Goal: Ask a question

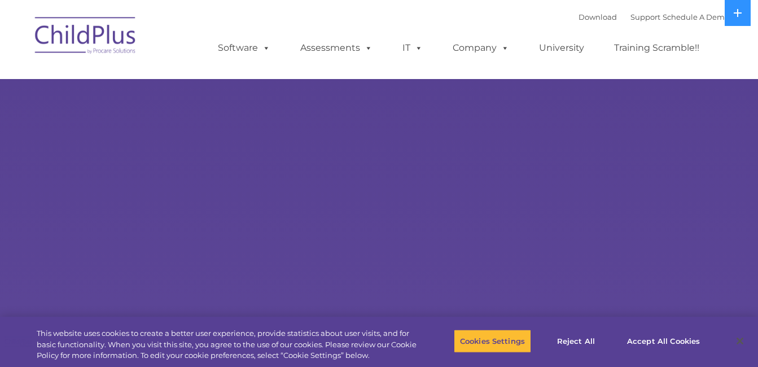
select select "MEDIUM"
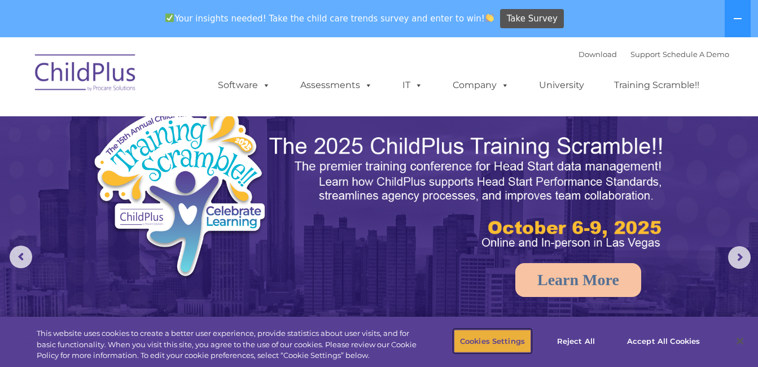
click at [491, 332] on button "Cookies Settings" at bounding box center [492, 341] width 77 height 24
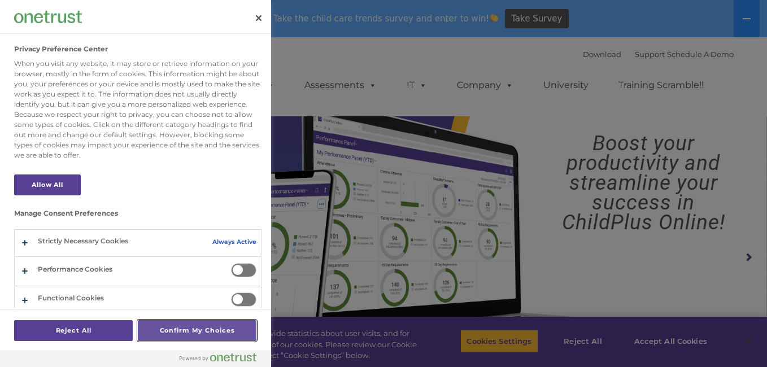
click at [196, 327] on button "Confirm My Choices" at bounding box center [197, 330] width 119 height 21
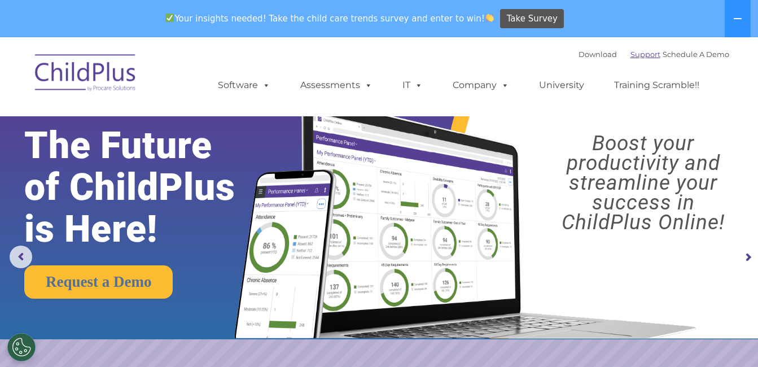
click at [631, 53] on link "Support" at bounding box center [646, 54] width 30 height 9
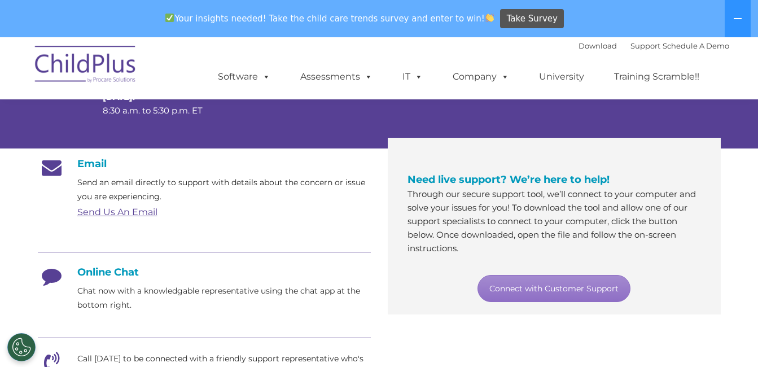
scroll to position [179, 0]
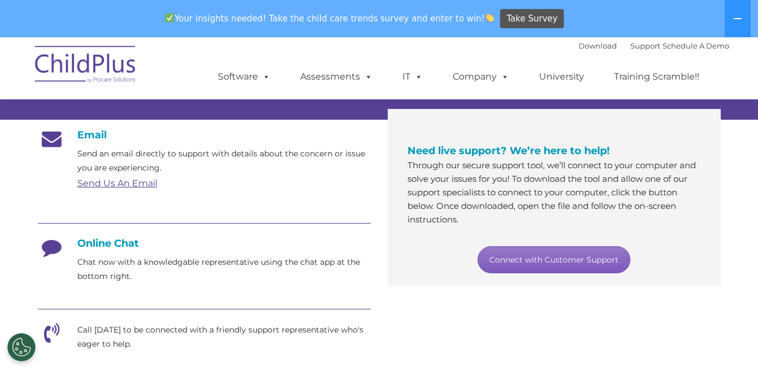
click at [577, 261] on link "Connect with Customer Support" at bounding box center [554, 259] width 153 height 27
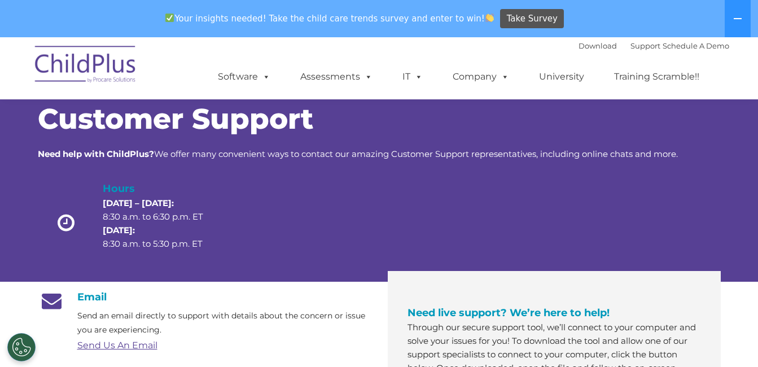
scroll to position [0, 0]
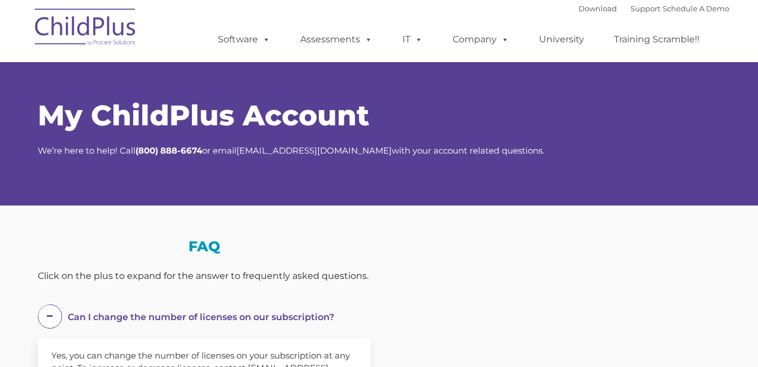
select select "MEDIUM"
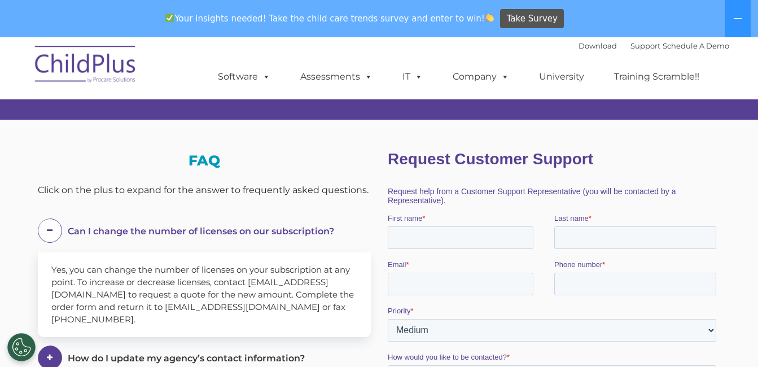
scroll to position [125, 0]
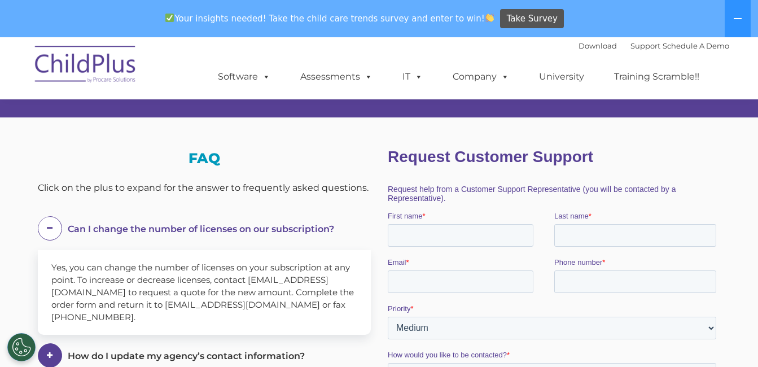
drag, startPoint x: 763, startPoint y: 56, endPoint x: 148, endPoint y: 86, distance: 615.4
click at [440, 229] on input "First name *" at bounding box center [460, 235] width 146 height 23
type input "[PERSON_NAME]"
click at [618, 238] on input "Last name *" at bounding box center [635, 235] width 162 height 23
type input "[PERSON_NAME]"
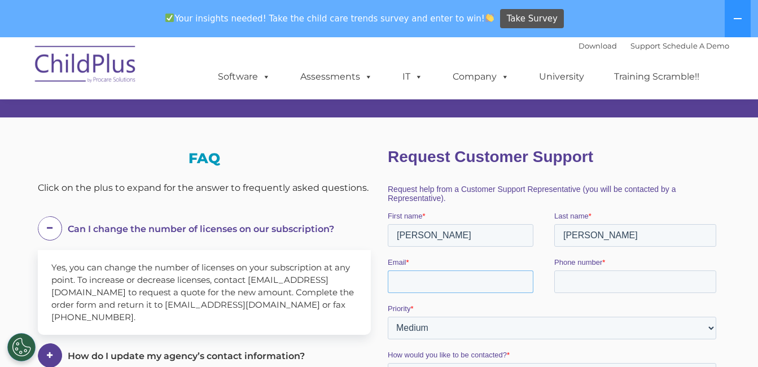
click at [468, 288] on input "Email *" at bounding box center [460, 281] width 146 height 23
type input "[EMAIL_ADDRESS][DOMAIN_NAME]"
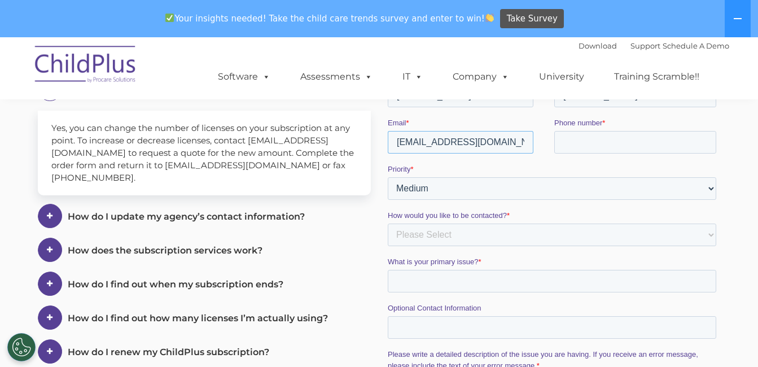
scroll to position [289, 0]
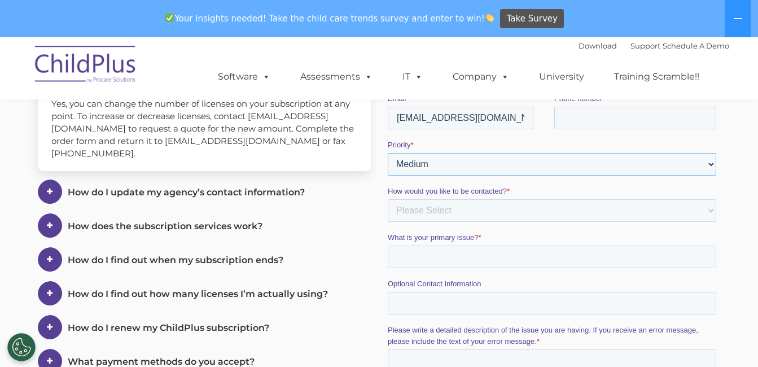
click at [704, 163] on select "Please Select Low Medium High" at bounding box center [551, 164] width 329 height 23
select select "HIGH"
click at [387, 176] on select "Please Select Low Medium High" at bounding box center [551, 164] width 329 height 23
click at [441, 207] on select "Please Select Phone Email" at bounding box center [551, 210] width 329 height 23
select select "Email"
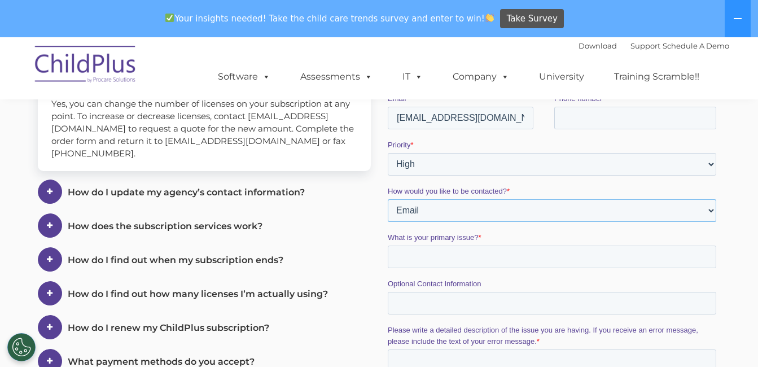
click at [387, 222] on select "Please Select Phone Email" at bounding box center [551, 210] width 329 height 23
click at [442, 265] on input "What is your primary issue? *" at bounding box center [551, 257] width 329 height 23
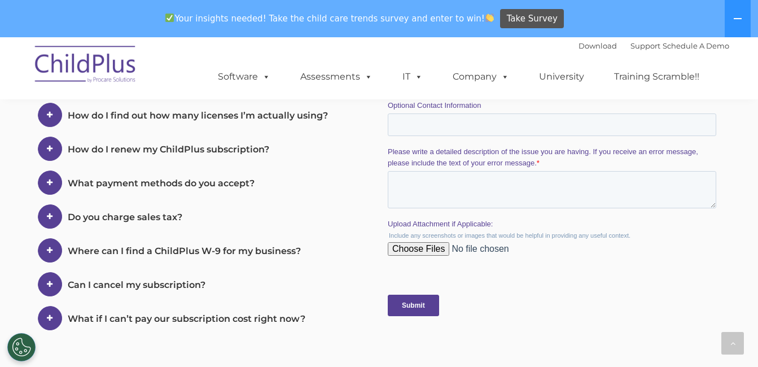
scroll to position [478, 0]
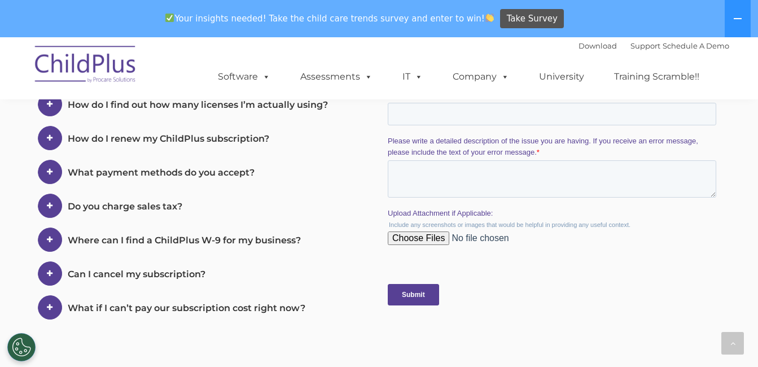
type input "Child Plus is asking agency ID"
click at [418, 296] on input "Submit" at bounding box center [412, 294] width 51 height 21
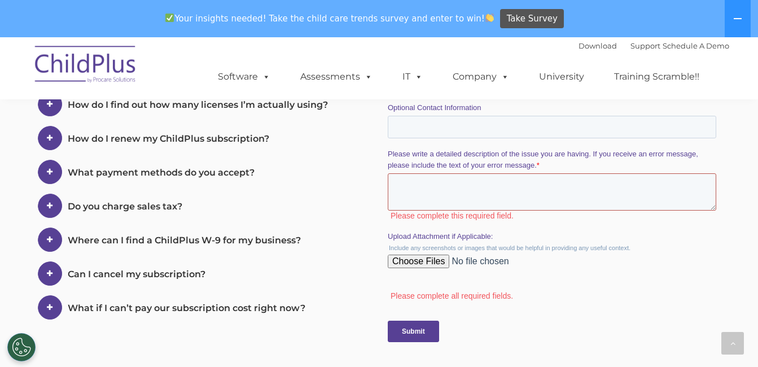
click at [424, 189] on textarea "Please write a detailed description of the issue you are having. If you receive…" at bounding box center [551, 191] width 329 height 37
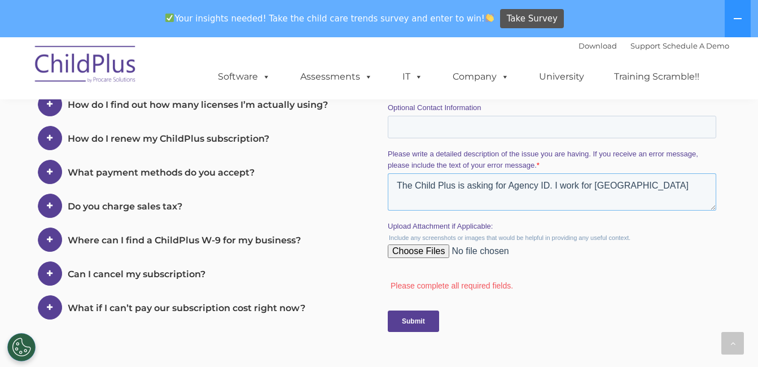
type textarea "The Child Plus is asking for Agency ID. I work for [GEOGRAPHIC_DATA]"
click at [400, 333] on div "Submit" at bounding box center [553, 321] width 333 height 41
click at [409, 323] on input "Submit" at bounding box center [412, 320] width 51 height 21
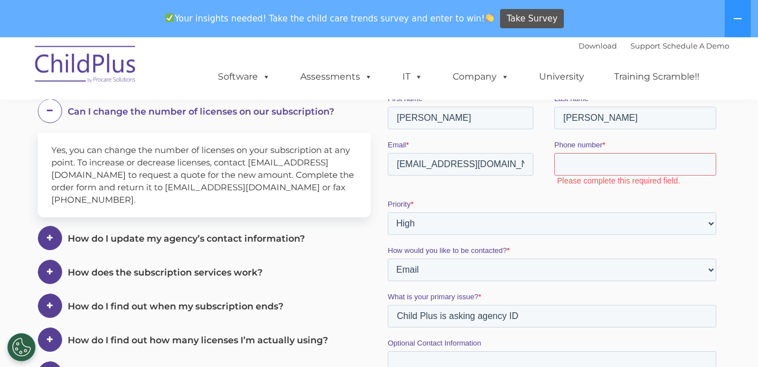
scroll to position [226, 0]
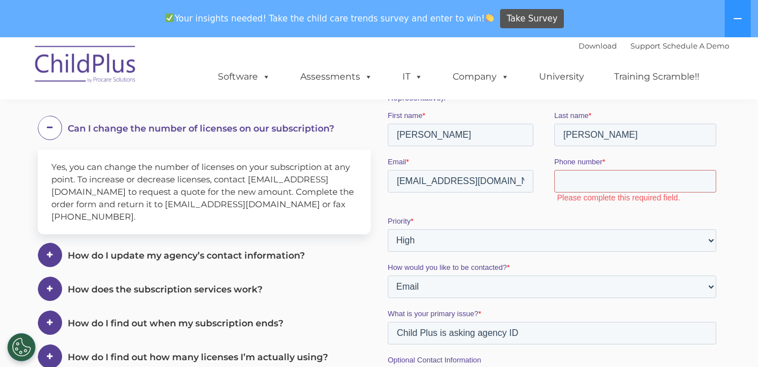
drag, startPoint x: 762, startPoint y: 209, endPoint x: 217, endPoint y: 144, distance: 548.6
click at [599, 186] on input "Phone number *" at bounding box center [635, 181] width 162 height 23
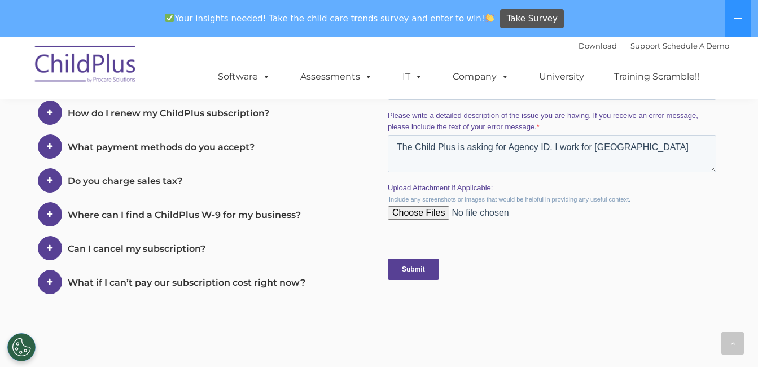
scroll to position [529, 0]
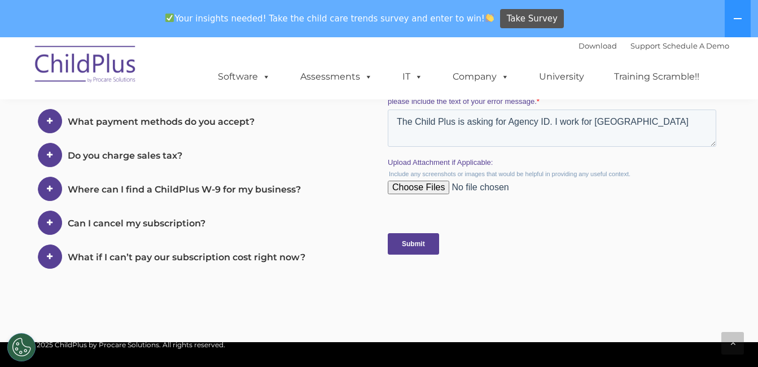
type input "[PHONE_NUMBER]"
click at [417, 245] on input "Submit" at bounding box center [412, 243] width 51 height 21
